Goal: Find specific fact: Find specific fact

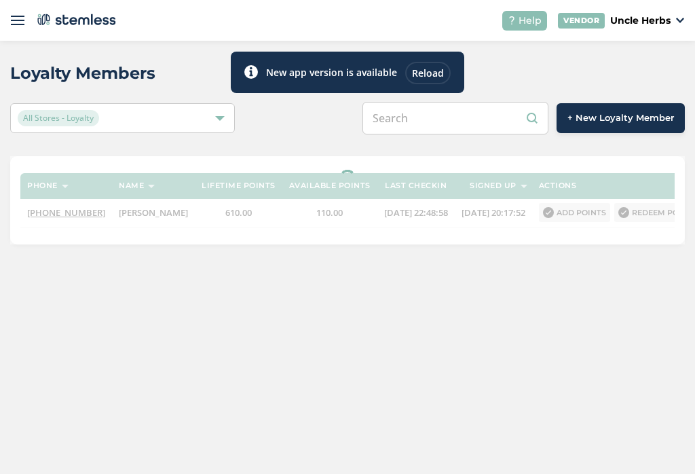
click at [446, 122] on input "text" at bounding box center [455, 118] width 186 height 33
click at [441, 125] on input "text" at bounding box center [455, 118] width 186 height 33
click at [460, 118] on input "[PHONE_NUMBER]" at bounding box center [455, 118] width 186 height 33
click at [442, 117] on input "[PHONE_NUMBER]" at bounding box center [455, 118] width 186 height 33
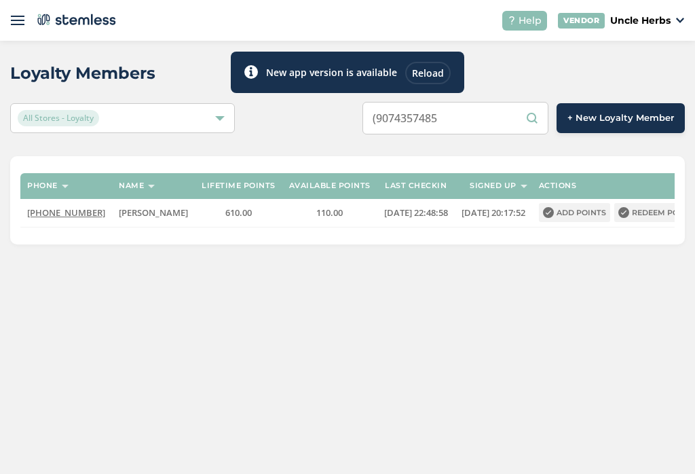
click at [417, 119] on input "(9074357485" at bounding box center [455, 118] width 186 height 33
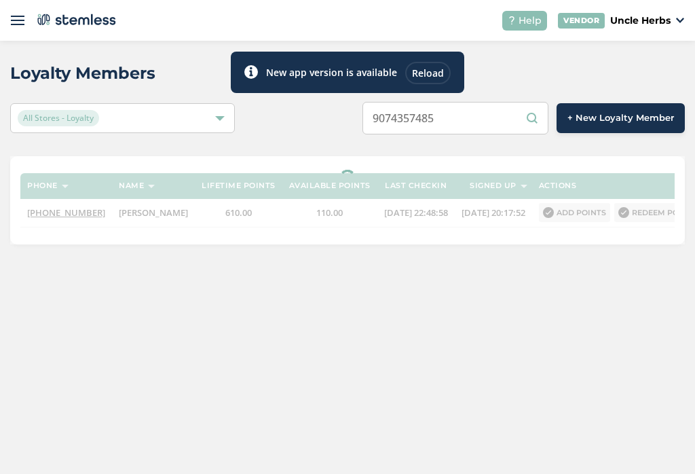
type input "9074357485"
click at [435, 75] on div "Reload" at bounding box center [427, 73] width 45 height 22
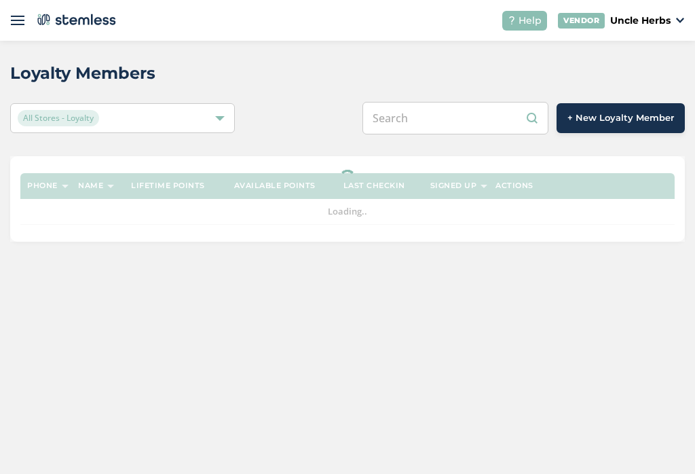
click at [461, 119] on input "text" at bounding box center [455, 118] width 186 height 33
click at [450, 116] on input "text" at bounding box center [455, 118] width 186 height 33
paste input "9074357485"
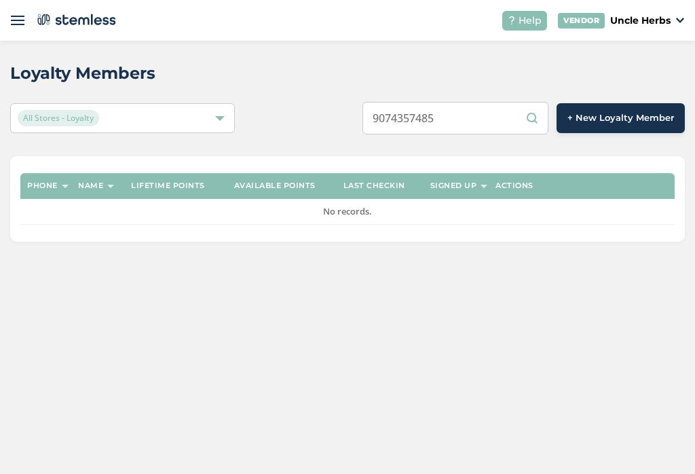
click at [541, 116] on input "9074357485" at bounding box center [455, 118] width 186 height 33
click at [536, 117] on input "9074357485" at bounding box center [455, 118] width 186 height 33
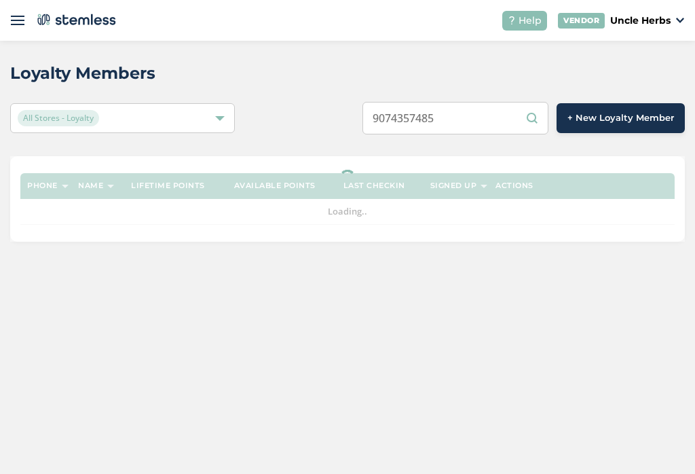
click at [521, 121] on input "9074357485" at bounding box center [455, 118] width 186 height 33
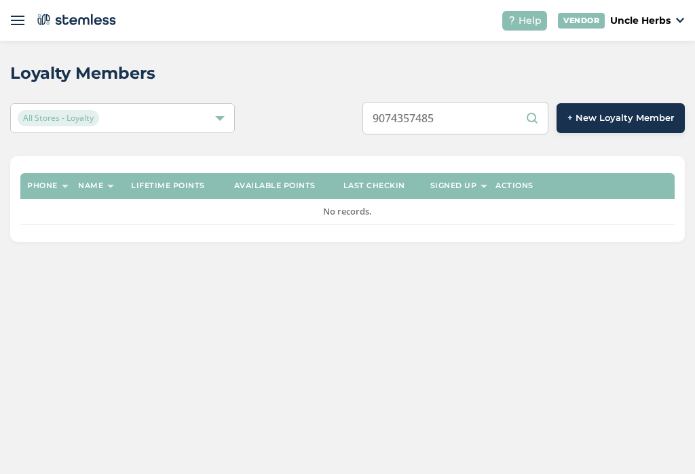
click at [526, 111] on input "9074357485" at bounding box center [455, 118] width 186 height 33
click at [536, 119] on input "9074357485" at bounding box center [455, 118] width 186 height 33
click at [539, 105] on input "9074357485" at bounding box center [455, 118] width 186 height 33
click at [537, 113] on input "9074357485" at bounding box center [455, 118] width 186 height 33
click at [540, 117] on input "9074357485" at bounding box center [455, 118] width 186 height 33
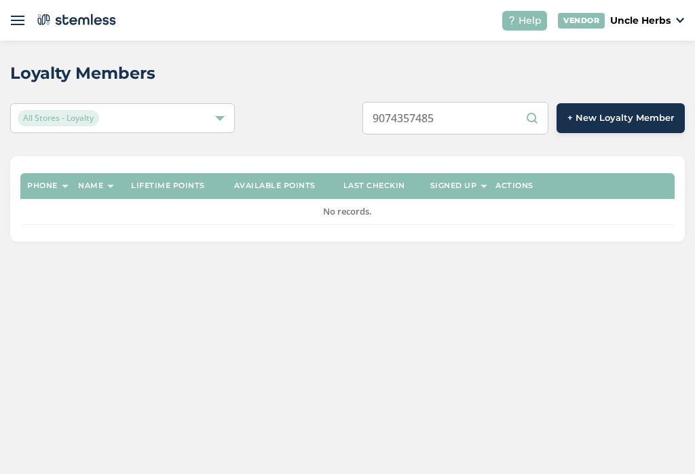
click at [694, 222] on html "Help VENDOR Uncle Herbs Loyalty Members All Stores - Loyalty 9074357485 + New L…" at bounding box center [347, 237] width 695 height 474
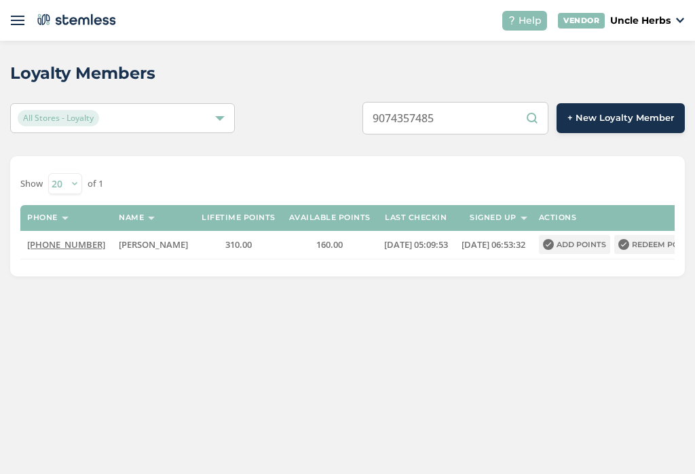
click at [491, 128] on input "9074357485" at bounding box center [455, 118] width 186 height 33
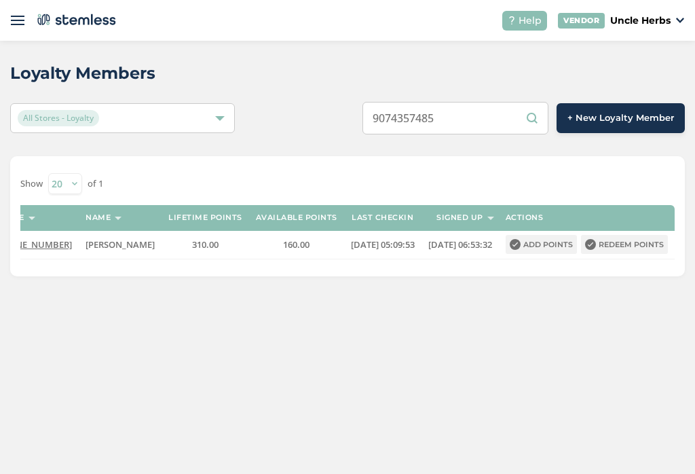
scroll to position [0, 50]
click at [483, 122] on input "9074357485" at bounding box center [455, 118] width 186 height 33
type input "9"
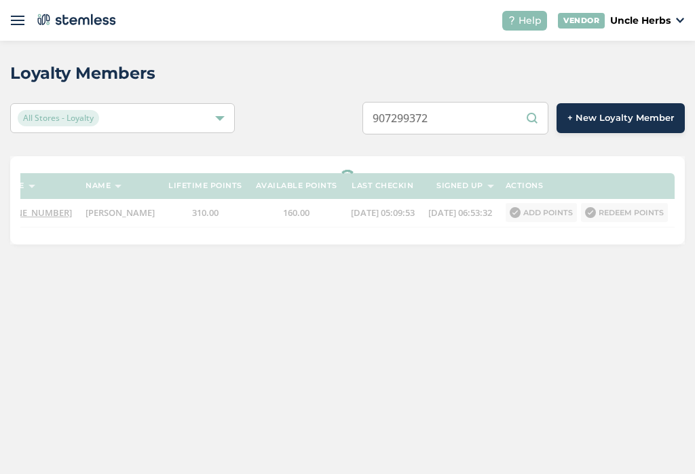
type input "9072993721"
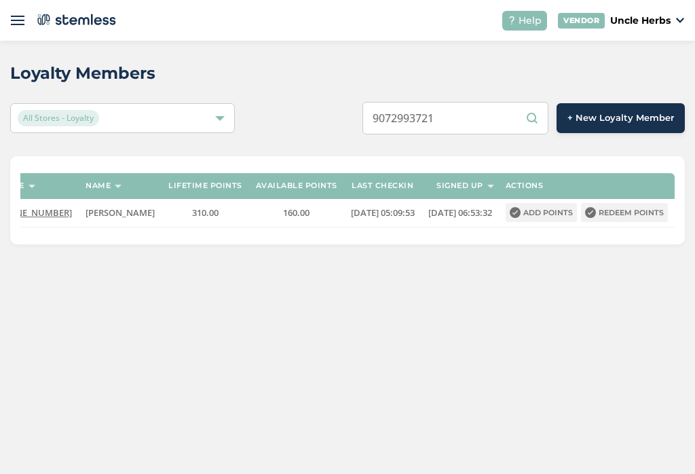
scroll to position [0, 8]
